Goal: Find specific page/section: Find specific page/section

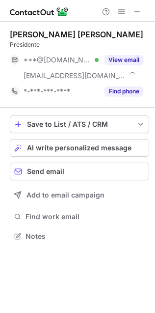
scroll to position [229, 155]
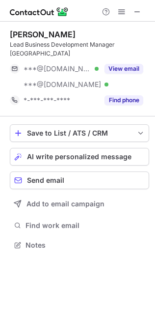
scroll to position [229, 155]
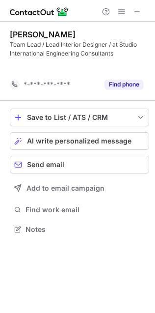
scroll to position [4, 5]
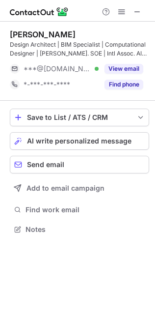
scroll to position [223, 155]
